Goal: Check status: Check status

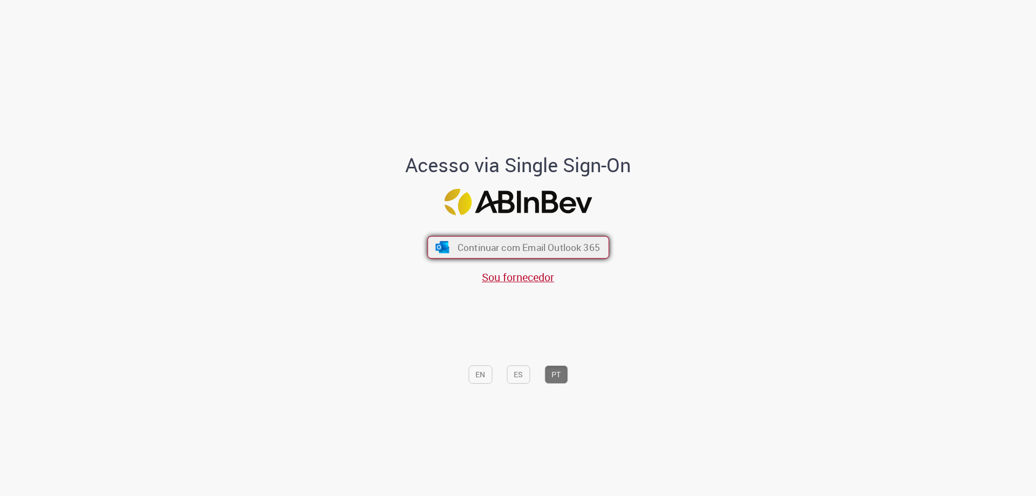
click at [537, 250] on span "Continuar com Email Outlook 365" at bounding box center [528, 247] width 142 height 12
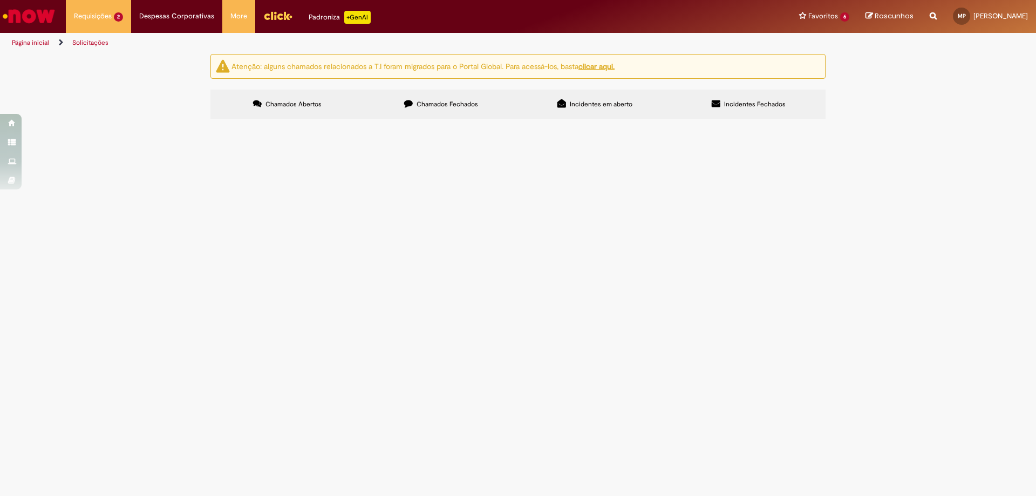
click at [0, 0] on span "R13405685" at bounding box center [0, 0] width 0 height 0
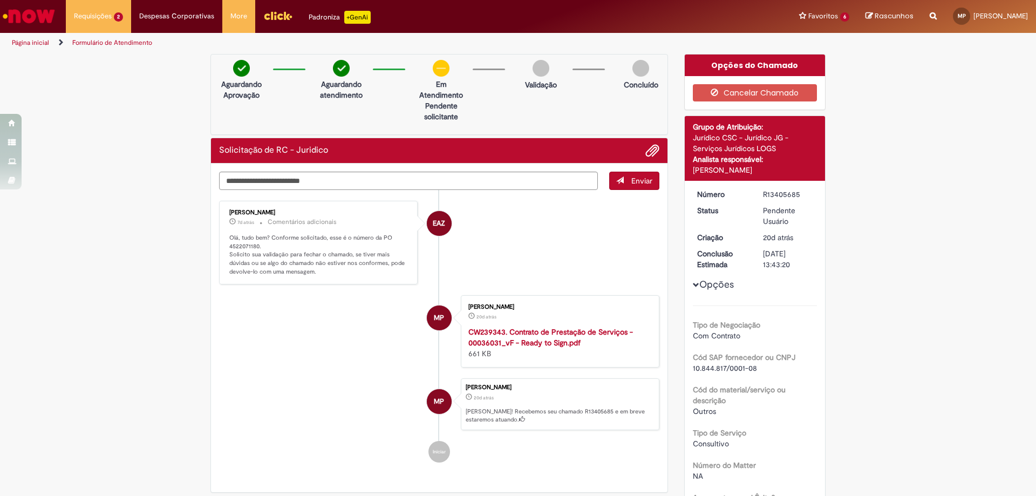
click at [244, 215] on p "Olá, tudo bem? Conforme solicitado, esse é o número da PO 4522071180. Solicito …" at bounding box center [319, 255] width 180 height 43
copy p "4522071180"
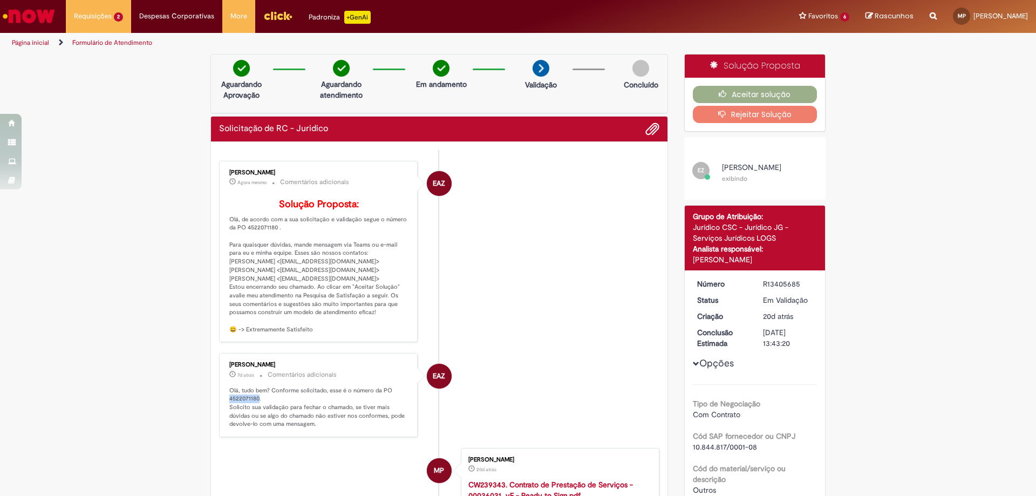
click at [513, 215] on li "EAZ Enzo Abud Zapparoli Agora mesmo Agora mesmo Comentários adicionais Solução …" at bounding box center [439, 252] width 440 height 182
click at [513, 95] on button "Aceitar solução" at bounding box center [755, 94] width 125 height 17
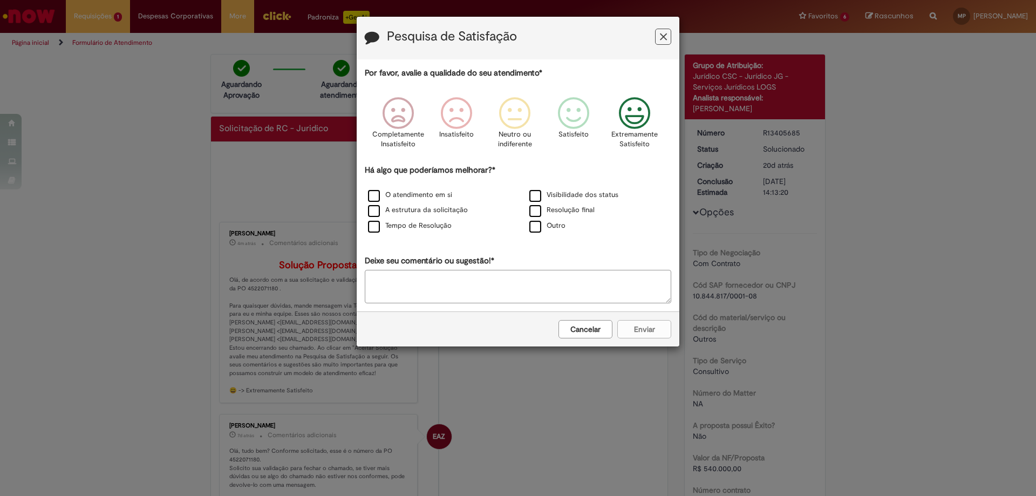
click at [513, 113] on icon "Feedback" at bounding box center [634, 113] width 40 height 32
click at [513, 196] on label "Visibilidade dos status" at bounding box center [573, 195] width 89 height 10
click at [513, 215] on button "Enviar" at bounding box center [644, 329] width 54 height 18
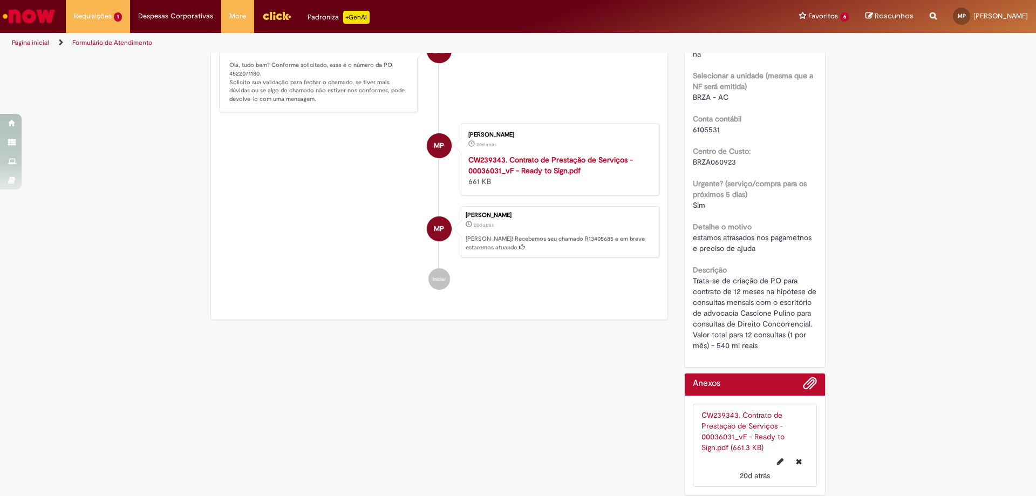
scroll to position [451, 0]
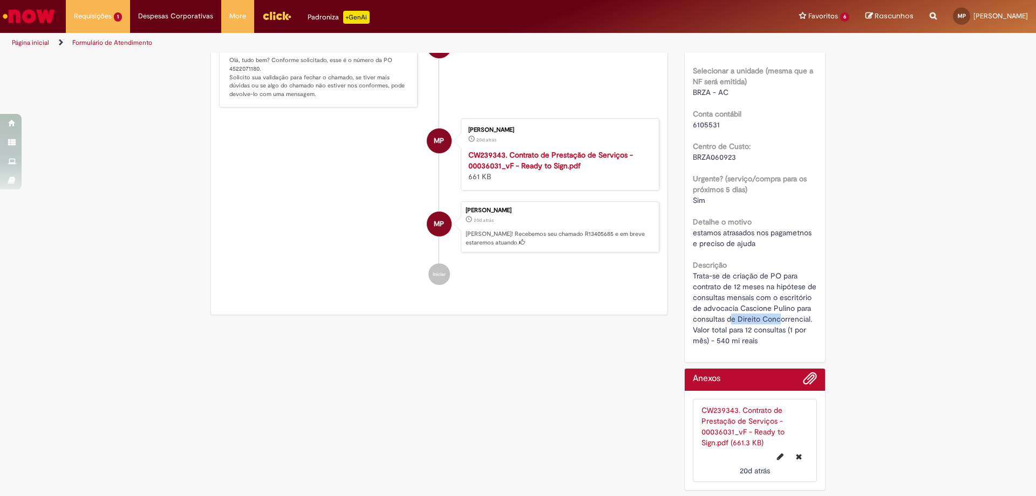
drag, startPoint x: 728, startPoint y: 314, endPoint x: 774, endPoint y: 317, distance: 46.4
click at [513, 215] on span "Trata-se de criação de PO para contrato de 12 meses na hipótese de consultas me…" at bounding box center [756, 308] width 126 height 74
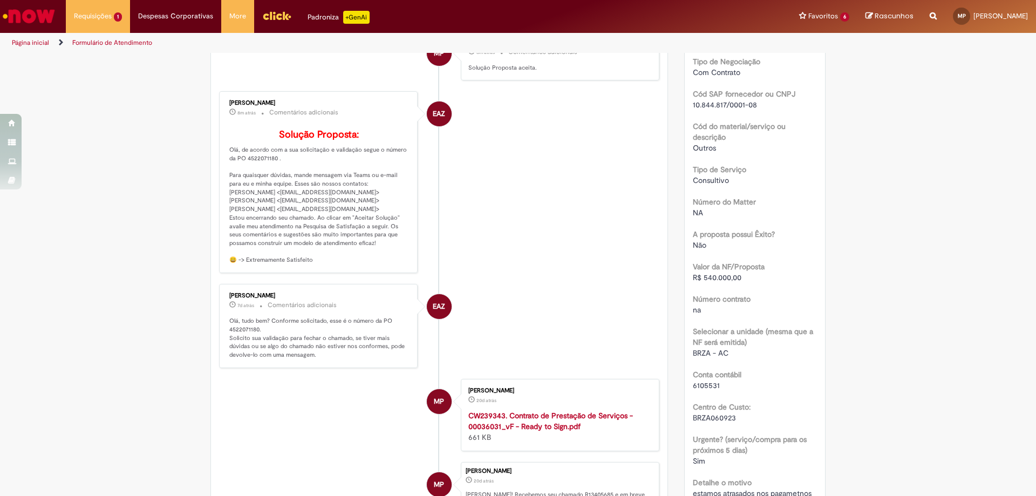
scroll to position [182, 0]
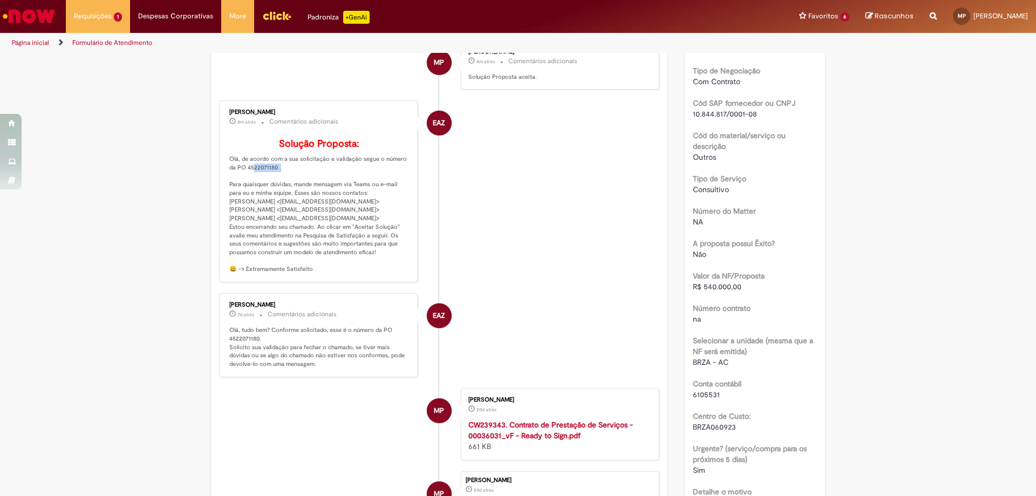
drag, startPoint x: 273, startPoint y: 182, endPoint x: 244, endPoint y: 182, distance: 29.1
click at [244, 182] on p "Solução Proposta: Olá, de acordo com a sua solicitação e validação segue o núme…" at bounding box center [319, 206] width 180 height 135
copy p "4522071180"
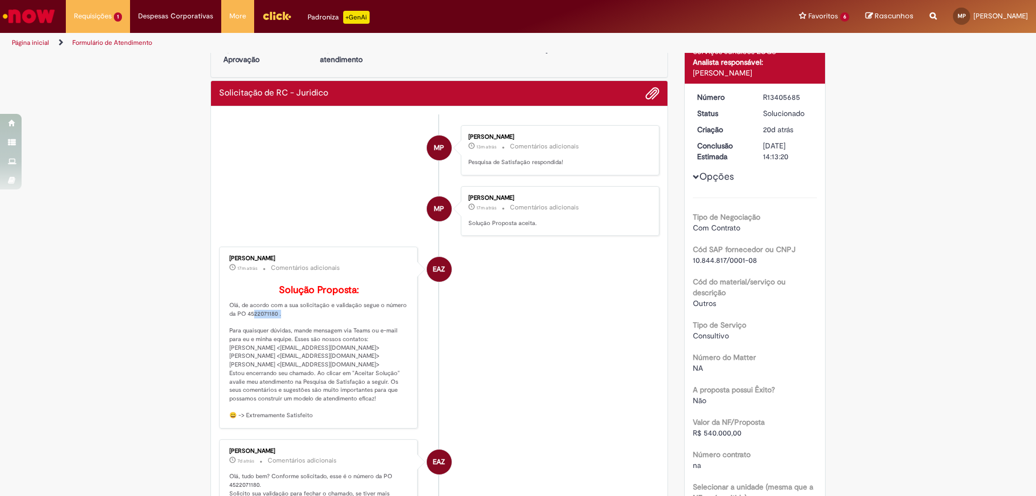
scroll to position [0, 0]
